Goal: Contribute content

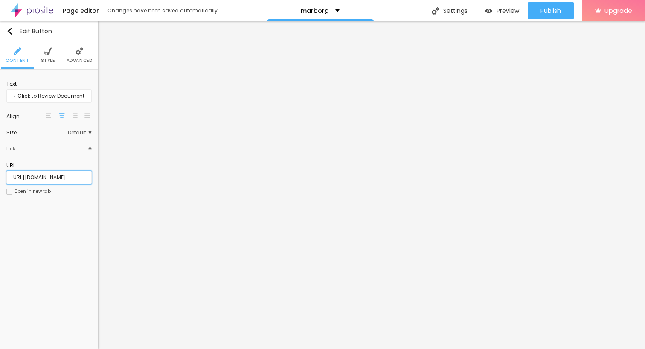
click at [69, 178] on input "[URL][DOMAIN_NAME]" at bounding box center [48, 178] width 85 height 14
paste input "[URL][DOMAIN_NAME]"
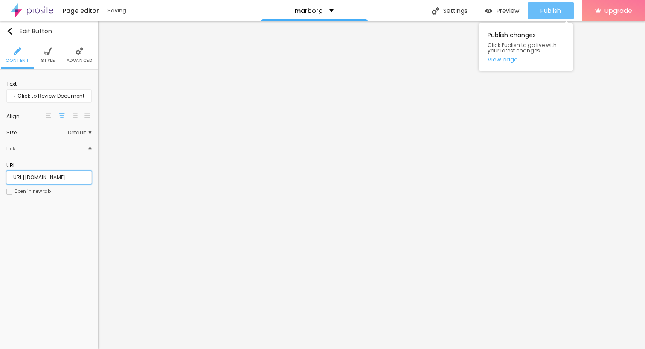
type input "[URL][DOMAIN_NAME]"
click at [550, 11] on span "Publish" at bounding box center [551, 10] width 20 height 7
click at [550, 13] on span "Publish" at bounding box center [551, 10] width 20 height 7
click at [541, 10] on span "Publish" at bounding box center [551, 10] width 20 height 7
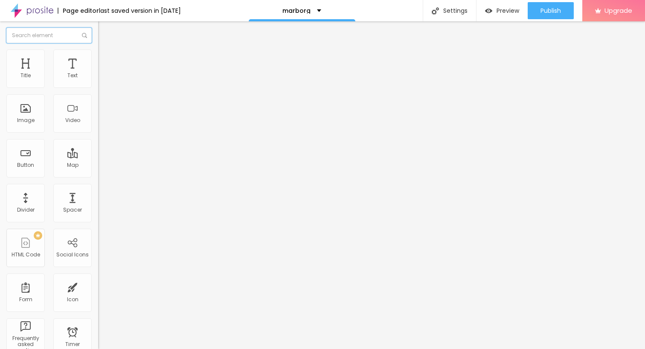
click at [11, 31] on input "text" at bounding box center [48, 35] width 85 height 15
click at [98, 176] on input "[URL][DOMAIN_NAME]" at bounding box center [149, 171] width 102 height 9
paste input "[URL][DOMAIN_NAME]"
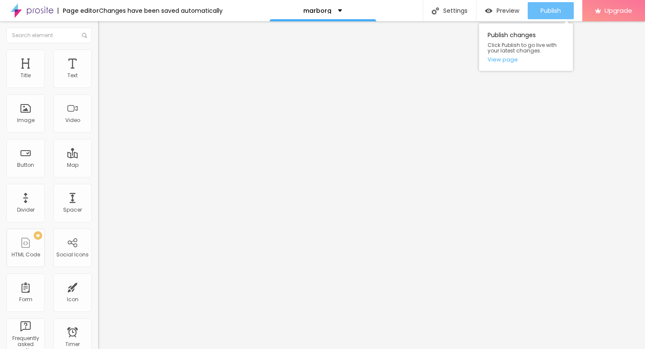
type input "[URL][DOMAIN_NAME]"
click at [544, 17] on div "Publish" at bounding box center [551, 10] width 20 height 17
click at [541, 14] on span "Publish" at bounding box center [551, 10] width 20 height 7
